Goal: Information Seeking & Learning: Learn about a topic

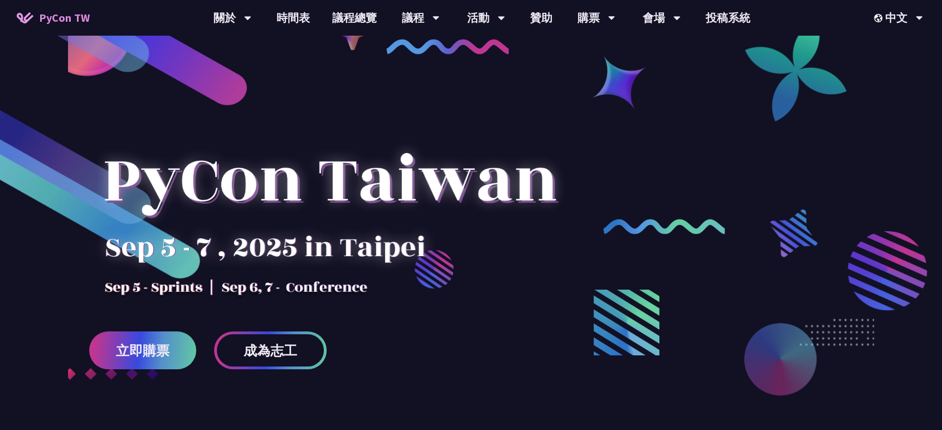
scroll to position [18, 0]
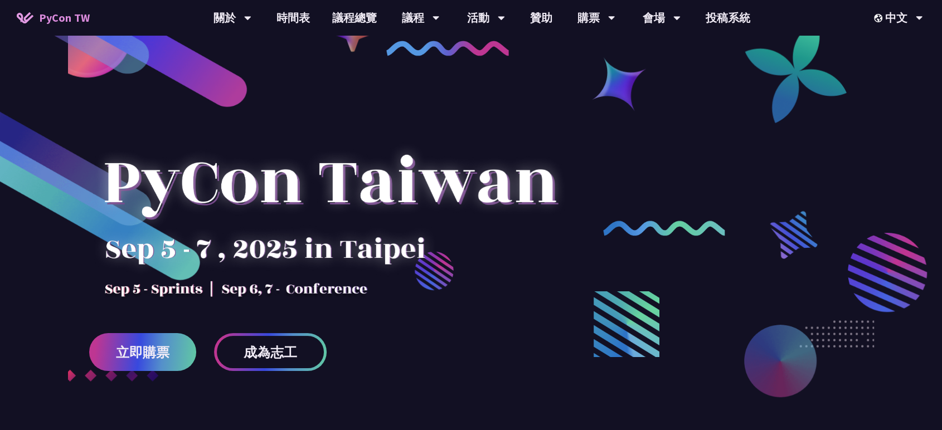
click at [526, 234] on div at bounding box center [330, 202] width 482 height 195
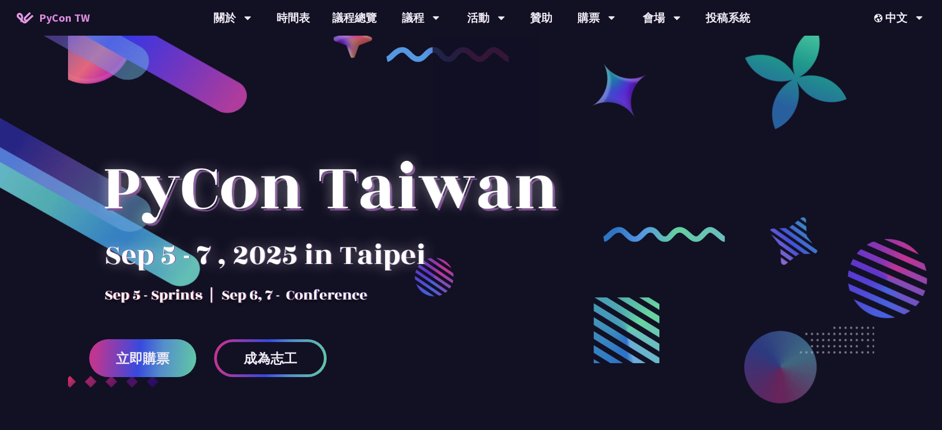
scroll to position [0, 0]
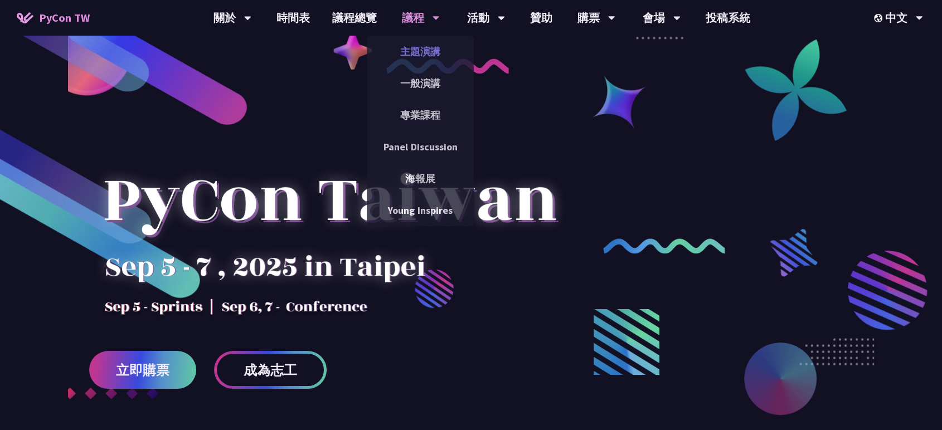
click at [420, 49] on link "主題演講" at bounding box center [420, 51] width 107 height 26
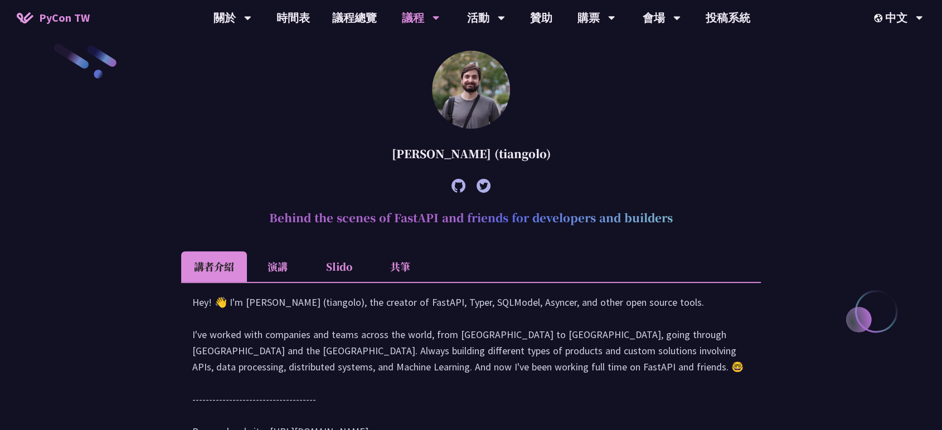
scroll to position [326, 0]
click at [425, 215] on h2 "Behind the scenes of FastAPI and friends for developers and builders" at bounding box center [471, 217] width 580 height 33
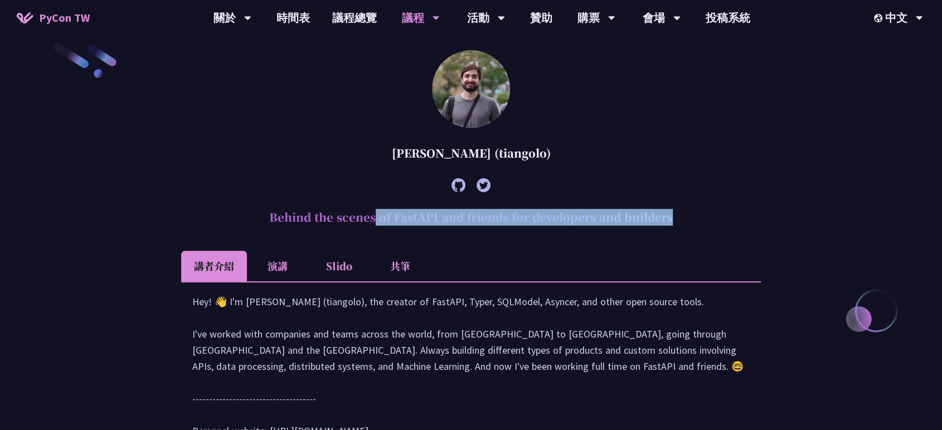
click at [425, 215] on h2 "Behind the scenes of FastAPI and friends for developers and builders" at bounding box center [471, 217] width 580 height 33
click at [520, 225] on h2 "Behind the scenes of FastAPI and friends for developers and builders" at bounding box center [471, 217] width 580 height 33
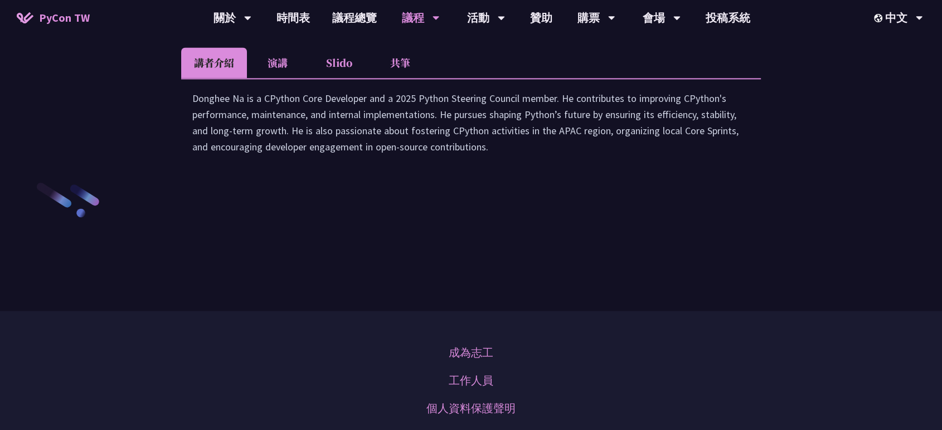
scroll to position [1621, 0]
click at [280, 79] on li "演講" at bounding box center [277, 64] width 61 height 31
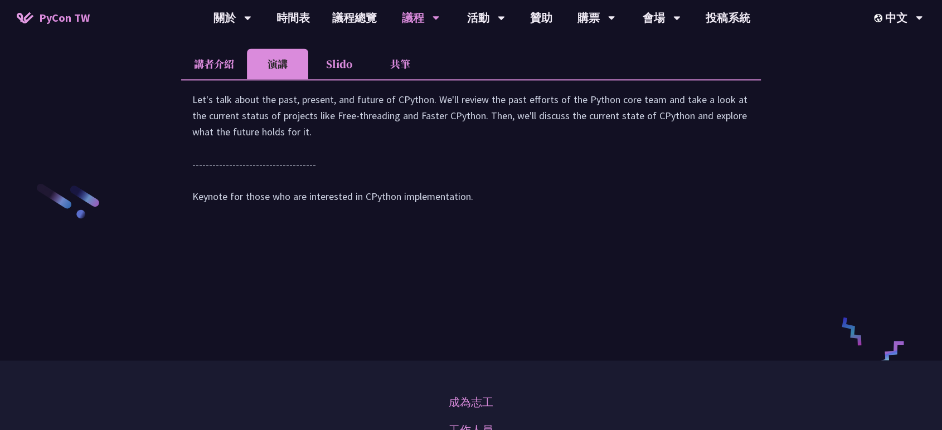
click at [240, 79] on li "講者介紹" at bounding box center [214, 64] width 66 height 31
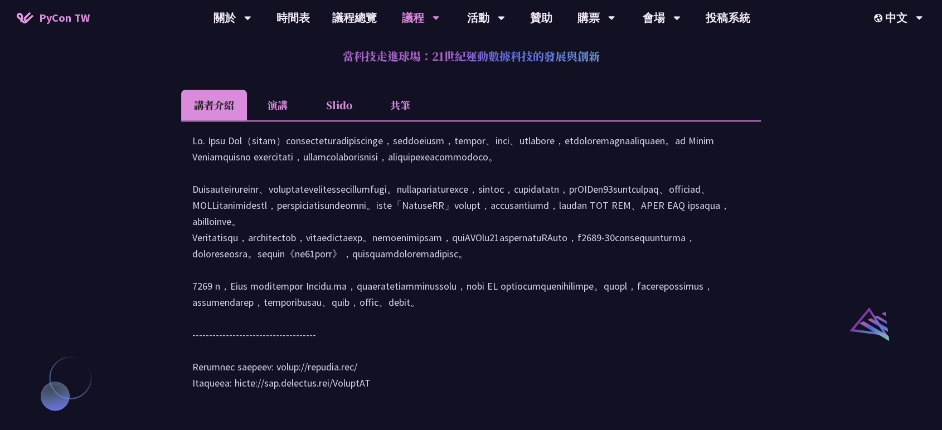
scroll to position [977, 0]
drag, startPoint x: 559, startPoint y: 186, endPoint x: 635, endPoint y: 188, distance: 76.4
click at [635, 188] on div at bounding box center [471, 267] width 558 height 270
click at [500, 258] on div at bounding box center [471, 267] width 558 height 270
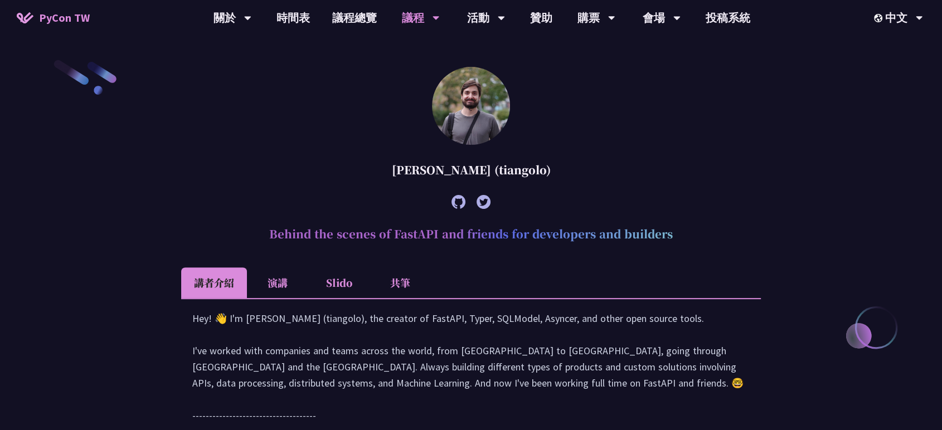
scroll to position [0, 0]
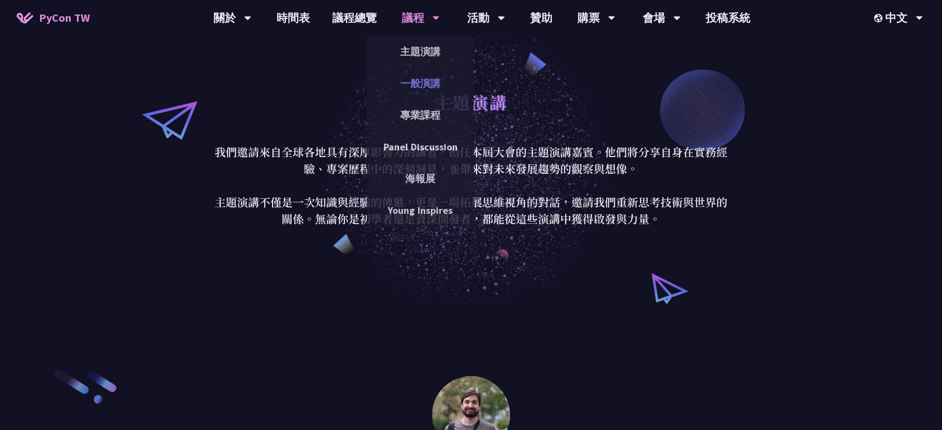
click at [430, 79] on link "一般演講" at bounding box center [420, 83] width 107 height 26
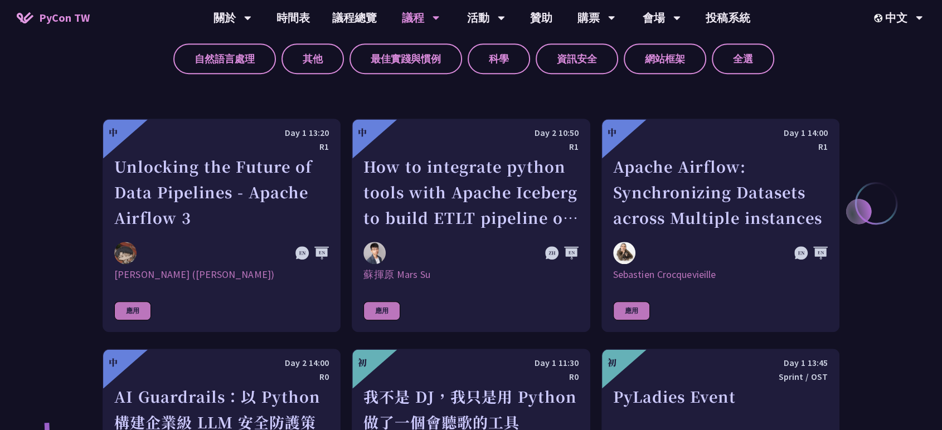
scroll to position [512, 0]
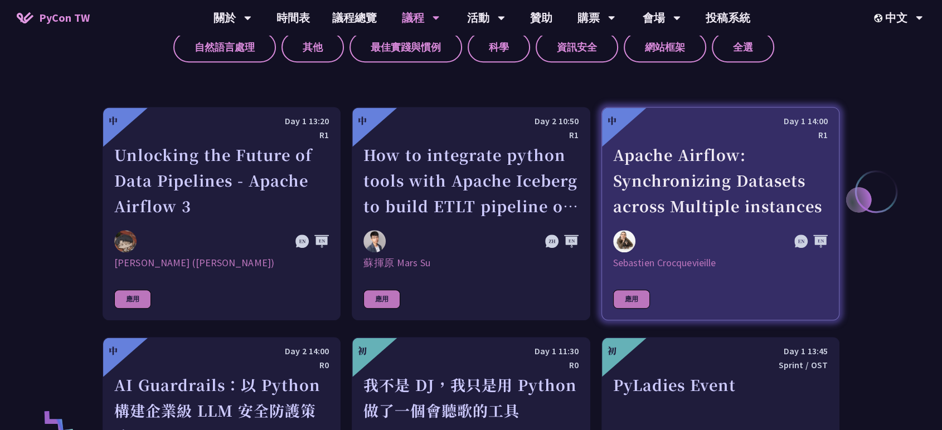
click at [745, 261] on div "Sebastien Crocquevieille" at bounding box center [720, 262] width 215 height 13
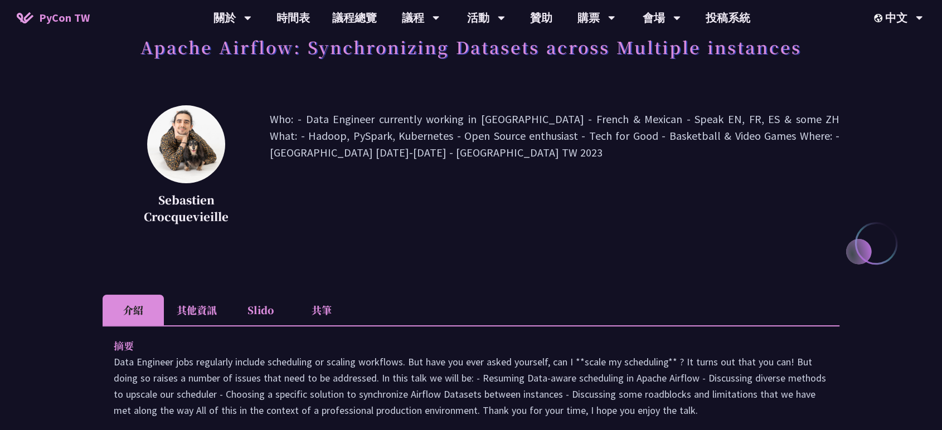
scroll to position [60, 0]
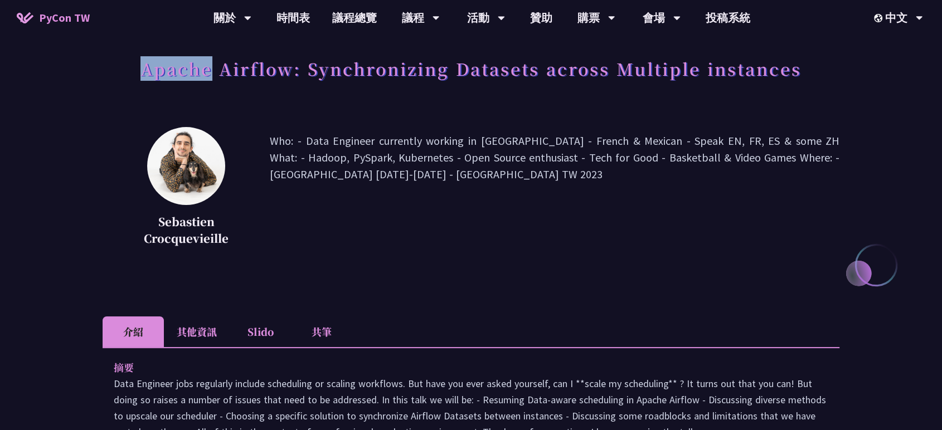
drag, startPoint x: 142, startPoint y: 72, endPoint x: 214, endPoint y: 72, distance: 71.4
click at [214, 72] on h1 "Apache Airflow: Synchronizing Datasets across Multiple instances" at bounding box center [471, 68] width 661 height 33
copy h1 "Apache"
click at [299, 8] on link "時間表" at bounding box center [293, 18] width 56 height 36
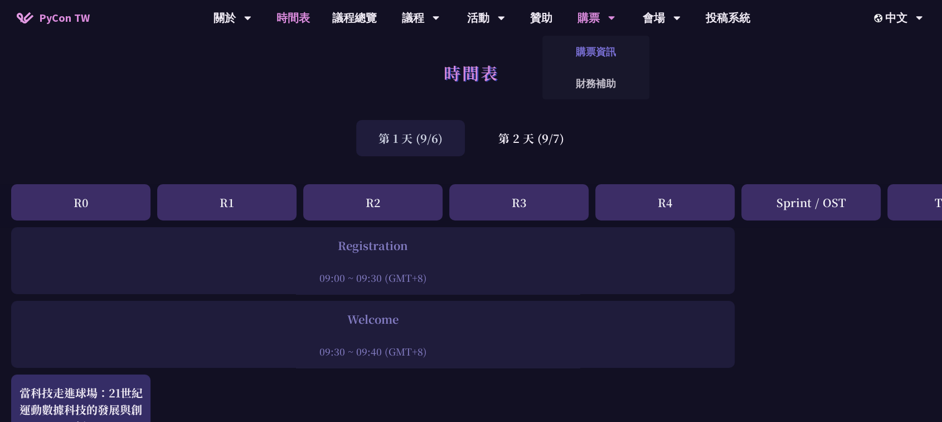
click at [602, 61] on link "購票資訊" at bounding box center [596, 51] width 107 height 26
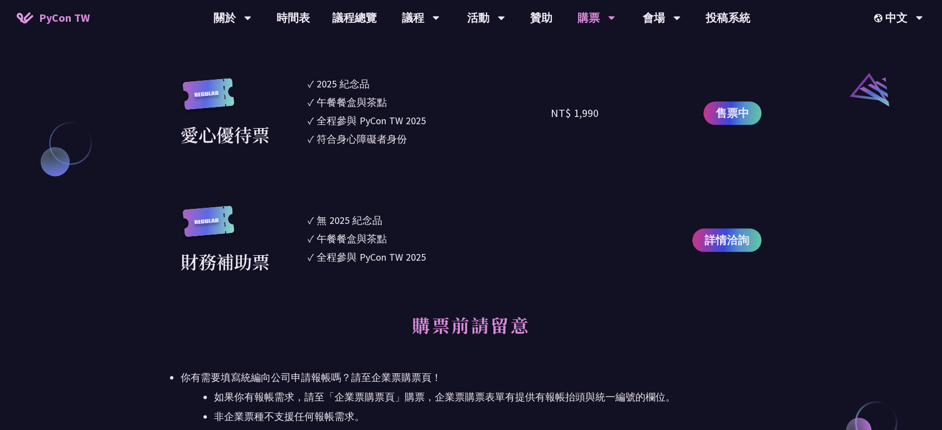
scroll to position [1211, 0]
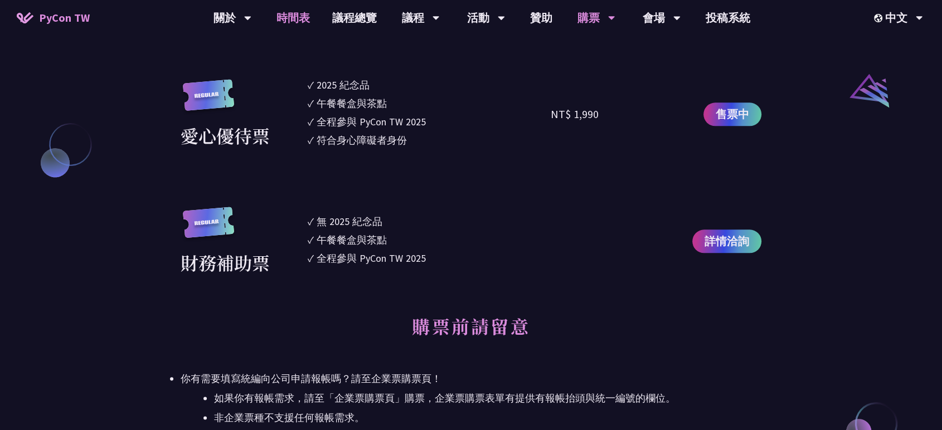
click at [286, 14] on link "時間表" at bounding box center [293, 18] width 56 height 36
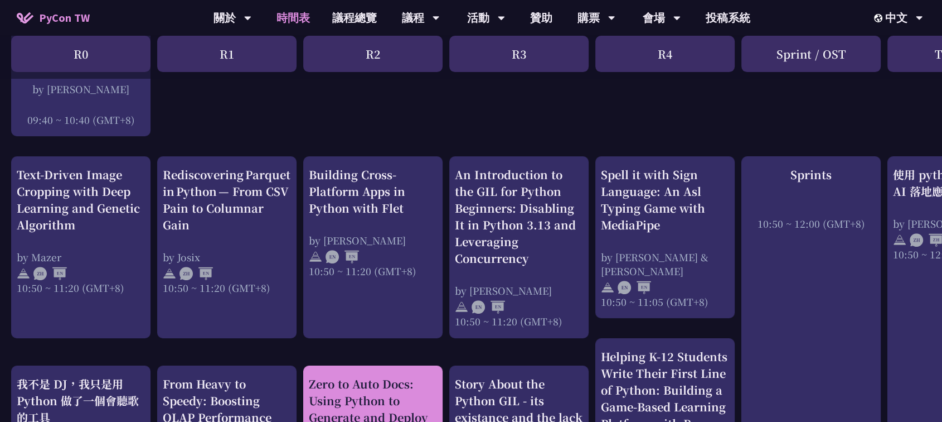
scroll to position [369, 0]
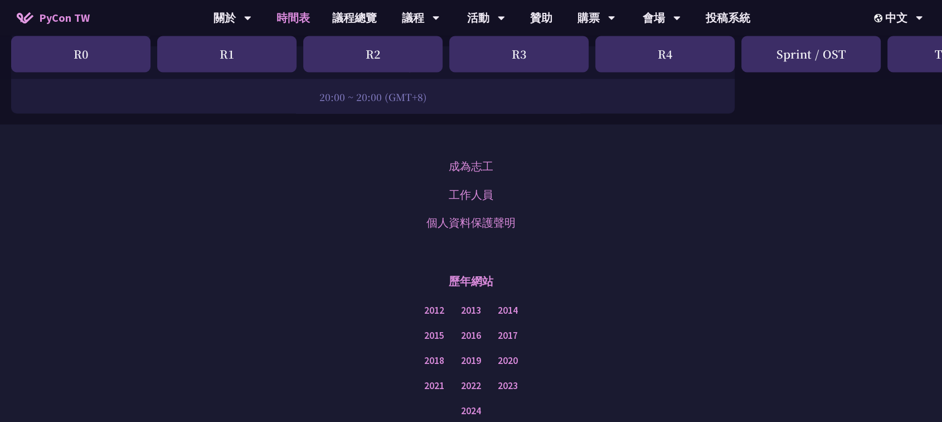
scroll to position [1910, 0]
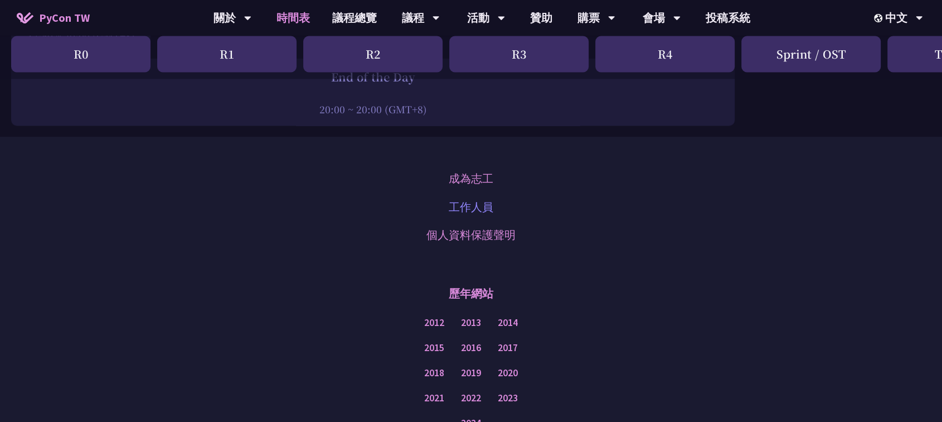
click at [482, 198] on link "工作人員" at bounding box center [471, 206] width 45 height 17
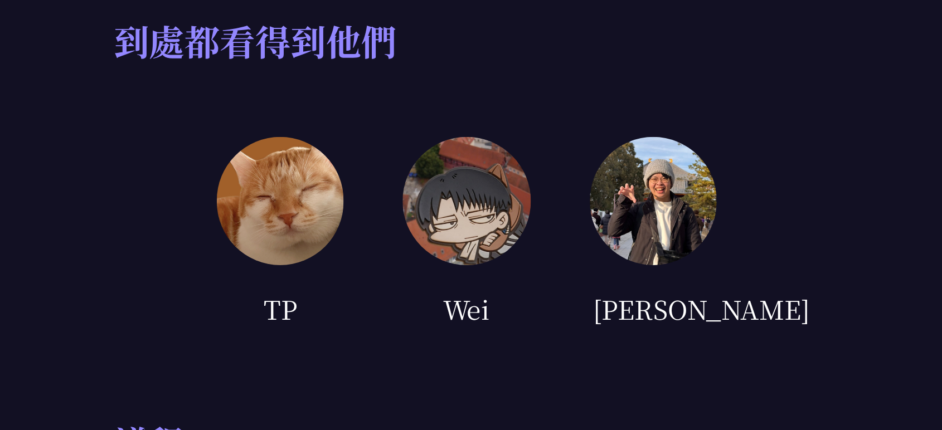
scroll to position [133, 0]
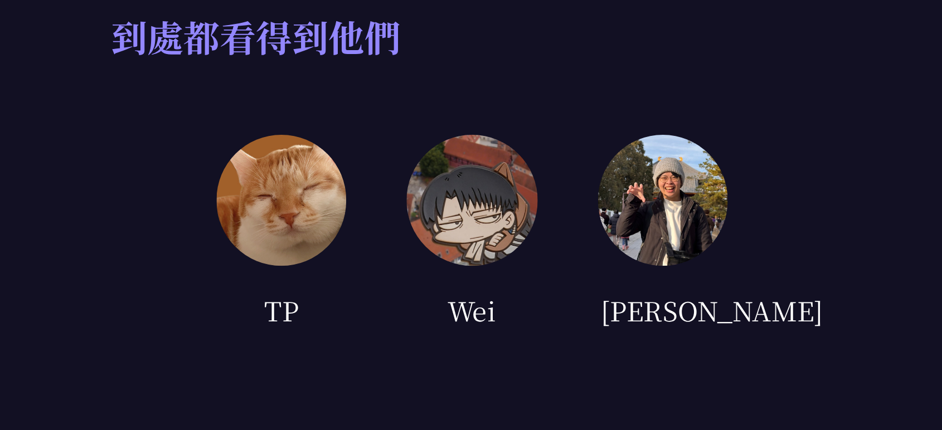
click at [355, 210] on div "TP [PERSON_NAME]" at bounding box center [490, 213] width 541 height 73
click at [381, 215] on img at bounding box center [385, 201] width 48 height 48
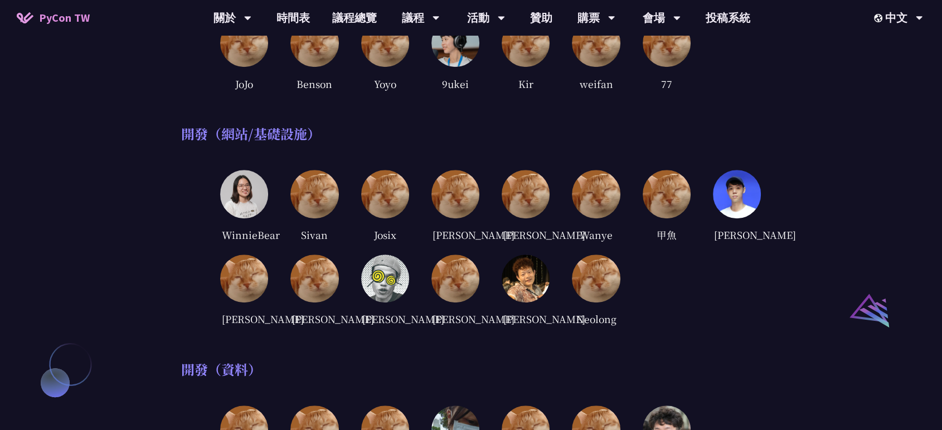
scroll to position [677, 0]
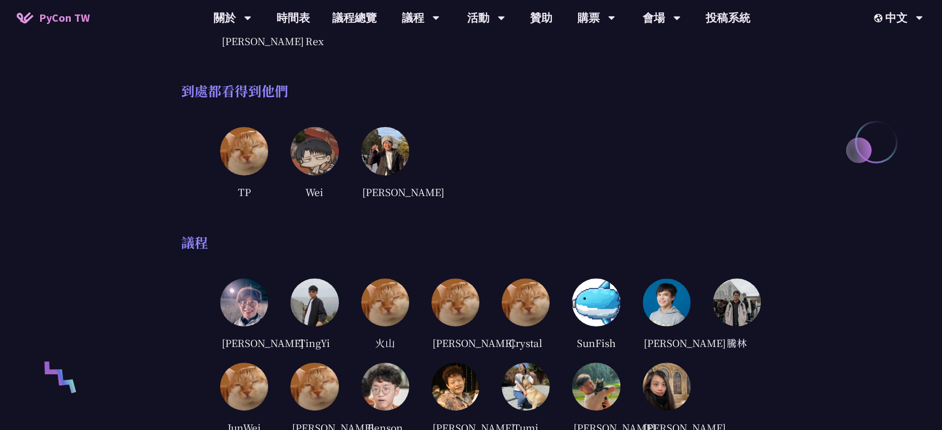
scroll to position [0, 0]
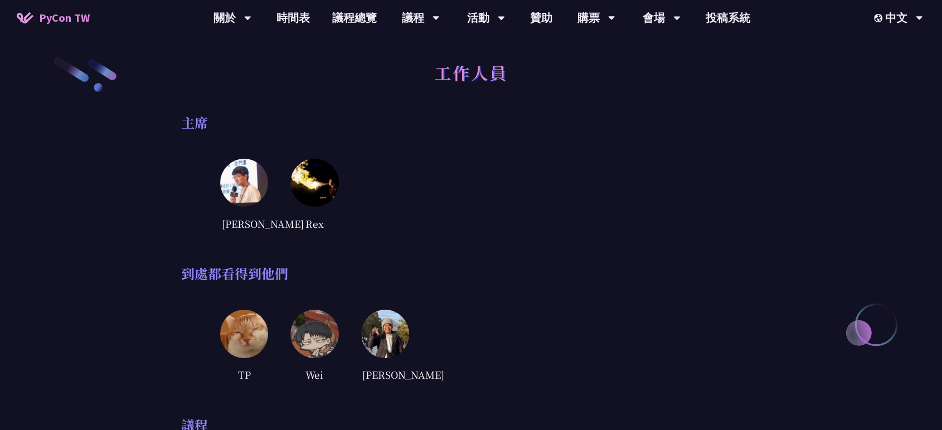
click at [693, 168] on div "[PERSON_NAME]" at bounding box center [490, 195] width 541 height 73
click at [608, 157] on div "主席 [PERSON_NAME]" at bounding box center [471, 173] width 580 height 118
